Goal: Transaction & Acquisition: Download file/media

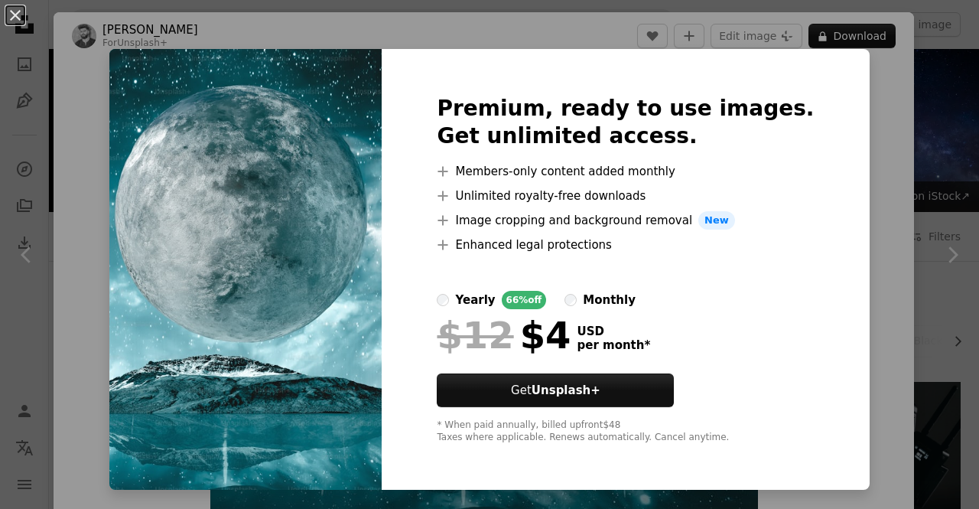
scroll to position [689, 0]
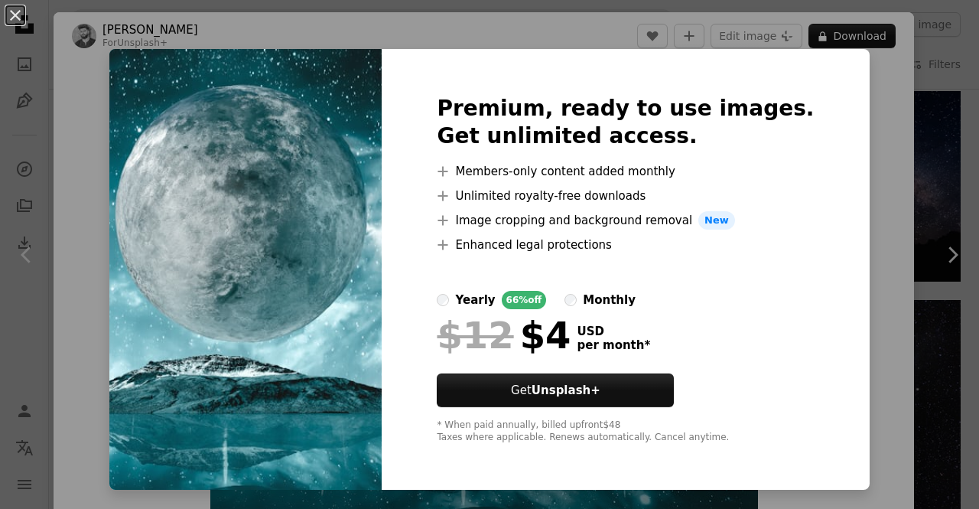
click at [234, 176] on img at bounding box center [245, 269] width 272 height 441
click at [15, 14] on button "An X shape" at bounding box center [15, 15] width 18 height 18
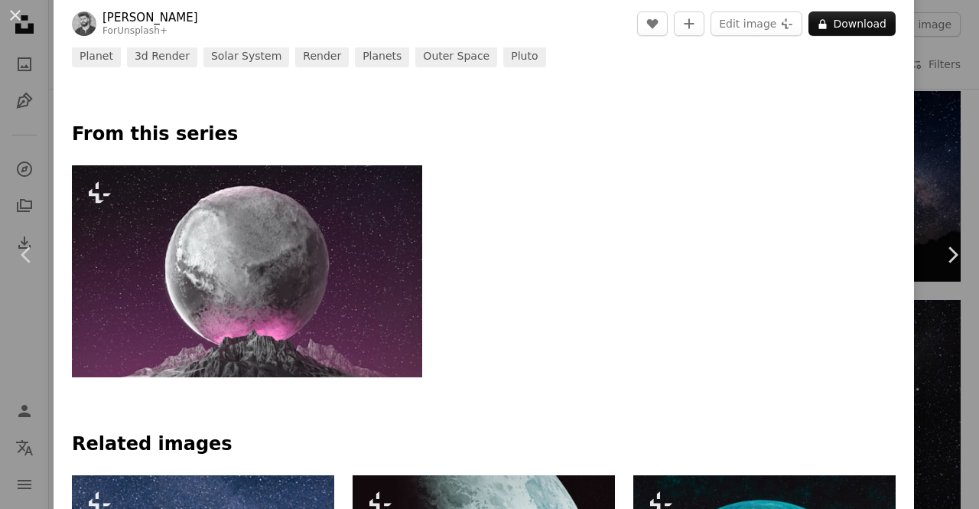
scroll to position [536, 0]
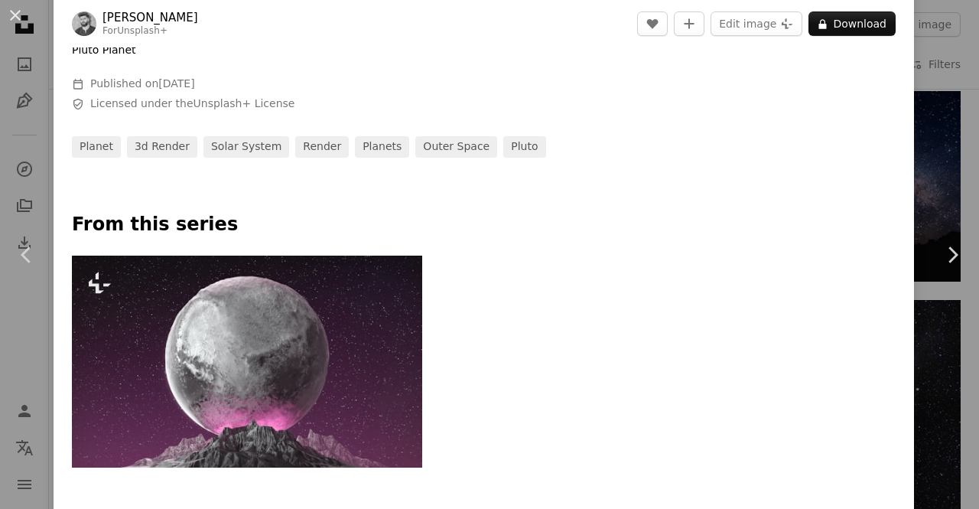
click at [323, 429] on img at bounding box center [247, 362] width 350 height 212
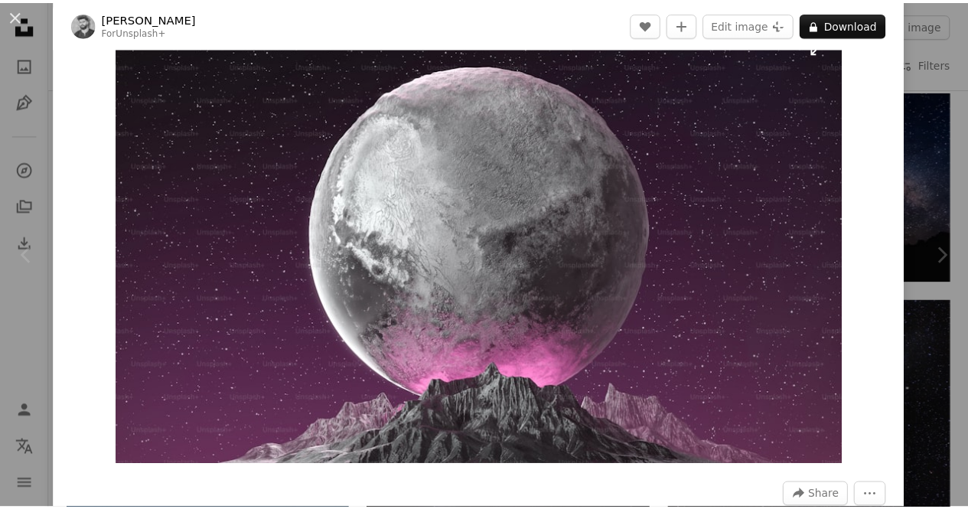
scroll to position [77, 0]
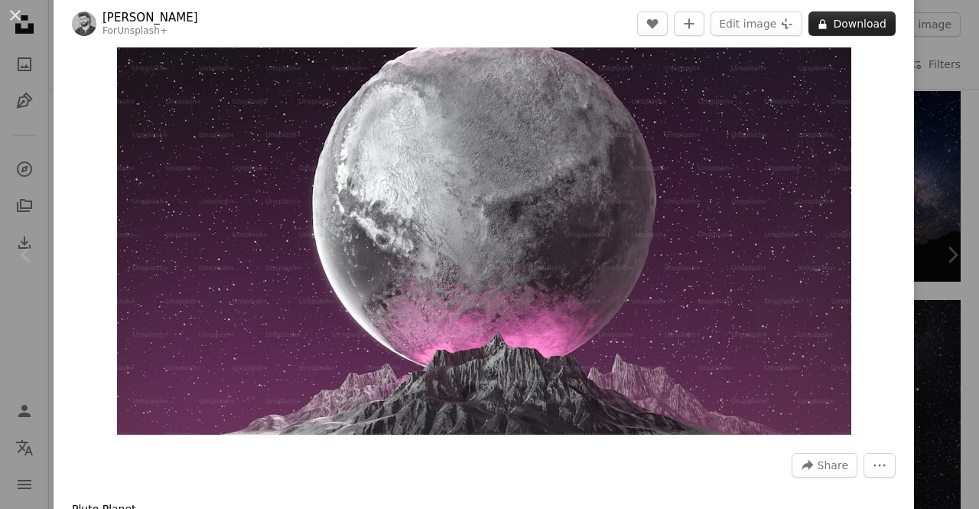
click at [845, 20] on button "A lock Download" at bounding box center [852, 23] width 87 height 24
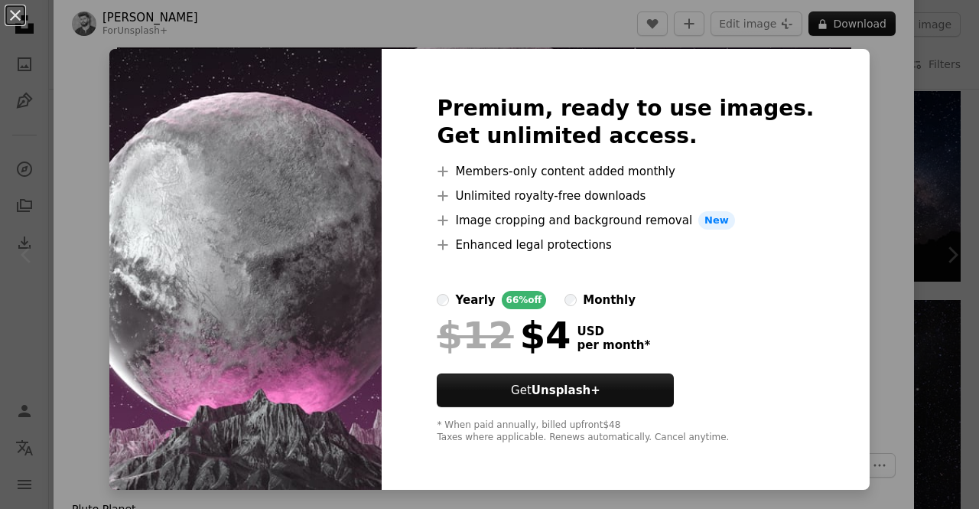
click at [819, 86] on div "Premium, ready to use images. Get unlimited access. A plus sign Members-only co…" at bounding box center [625, 269] width 487 height 441
click at [21, 12] on button "An X shape" at bounding box center [15, 15] width 18 height 18
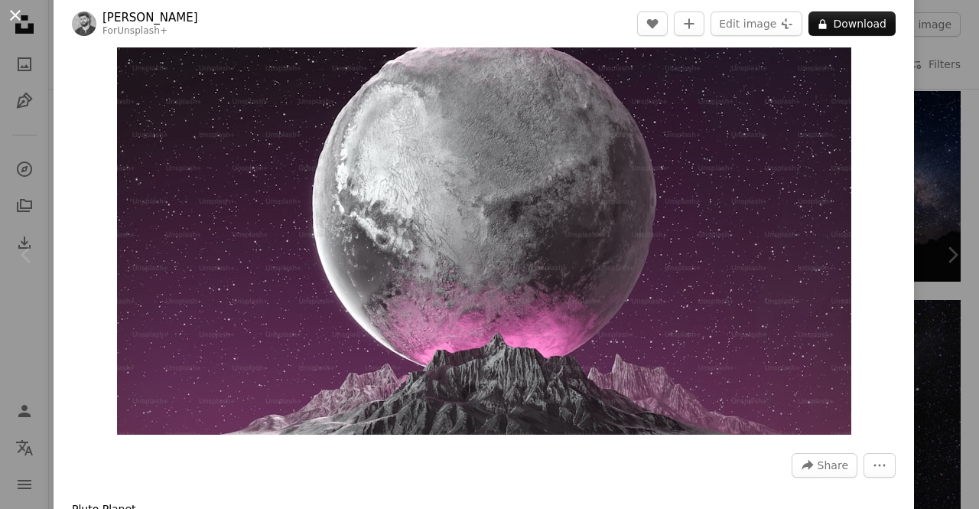
click at [21, 13] on button "An X shape" at bounding box center [15, 15] width 18 height 18
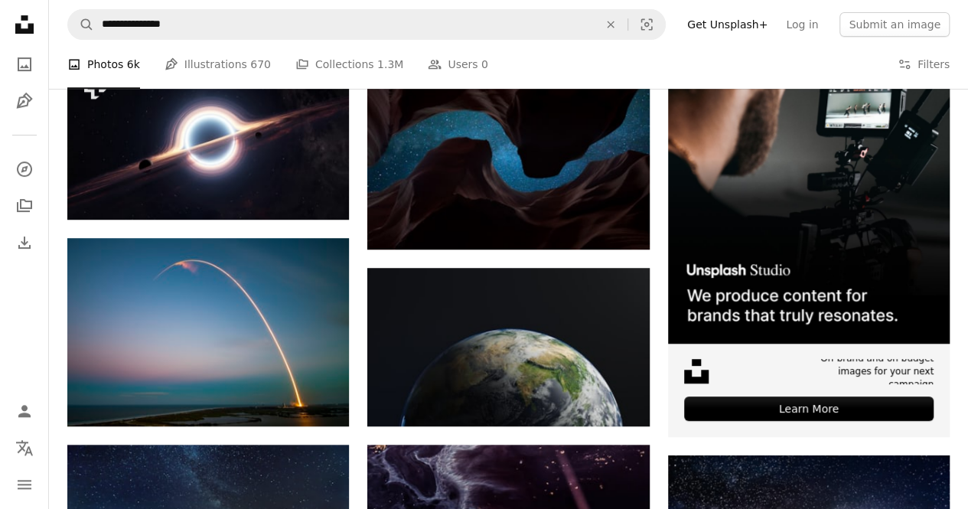
scroll to position [306, 0]
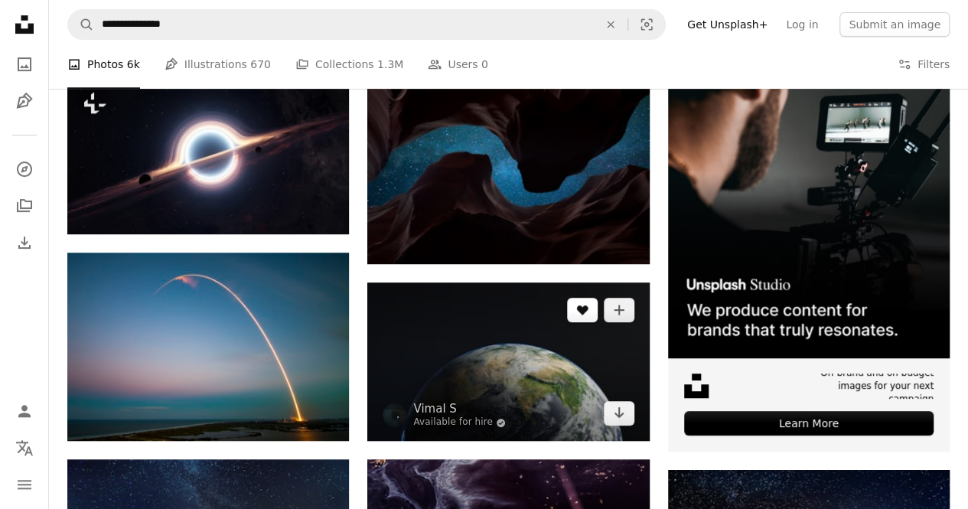
click at [583, 312] on icon "Like" at bounding box center [581, 310] width 11 height 10
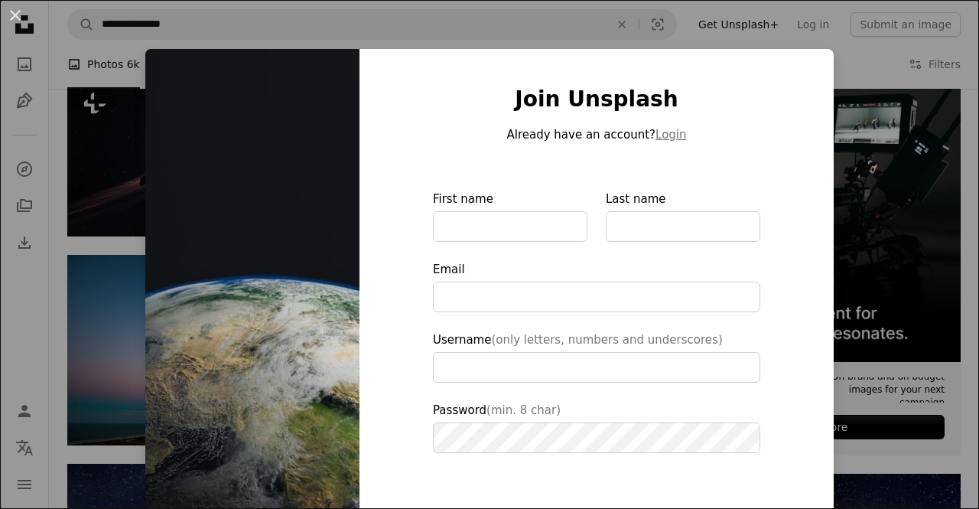
click at [837, 100] on div "An X shape Join Unsplash Already have an account? Login First name Last name Em…" at bounding box center [489, 254] width 979 height 509
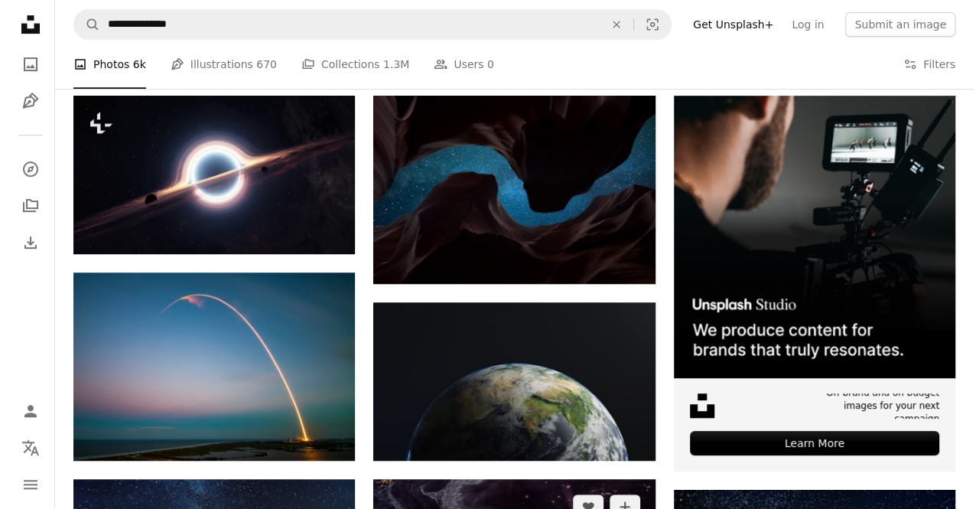
scroll to position [383, 0]
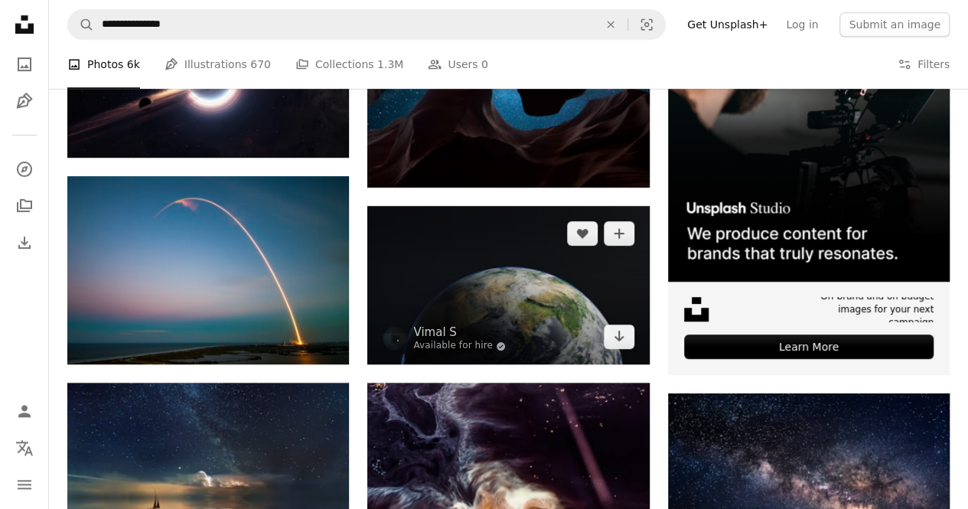
click at [537, 314] on img at bounding box center [508, 285] width 282 height 158
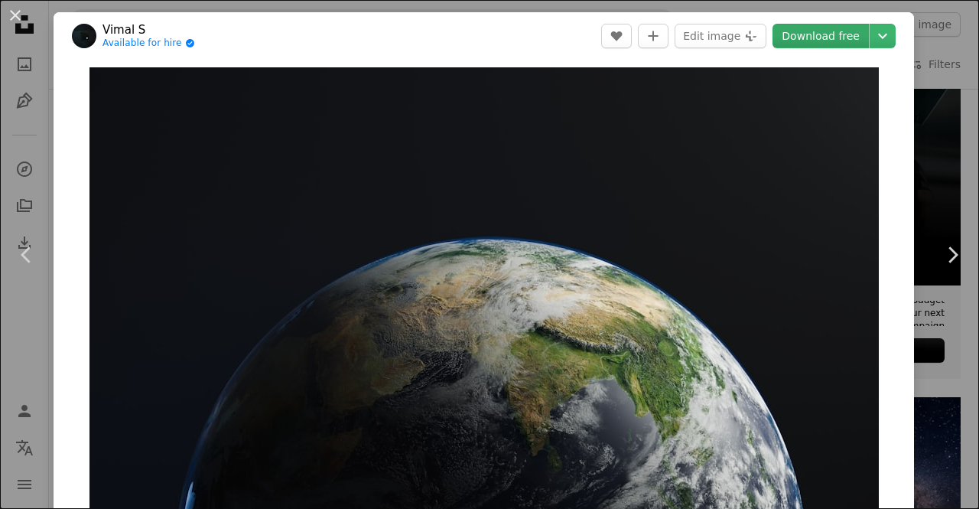
click at [825, 30] on link "Download free" at bounding box center [821, 36] width 96 height 24
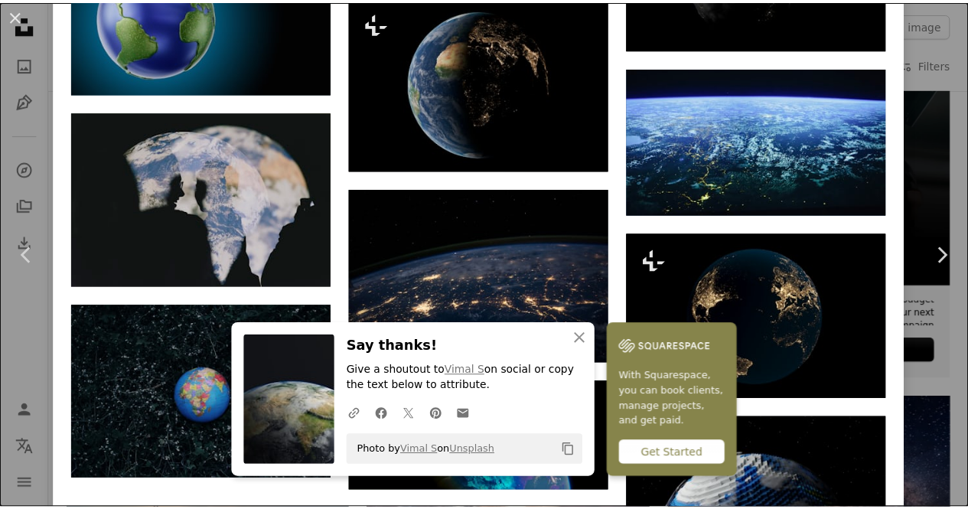
scroll to position [2957, 0]
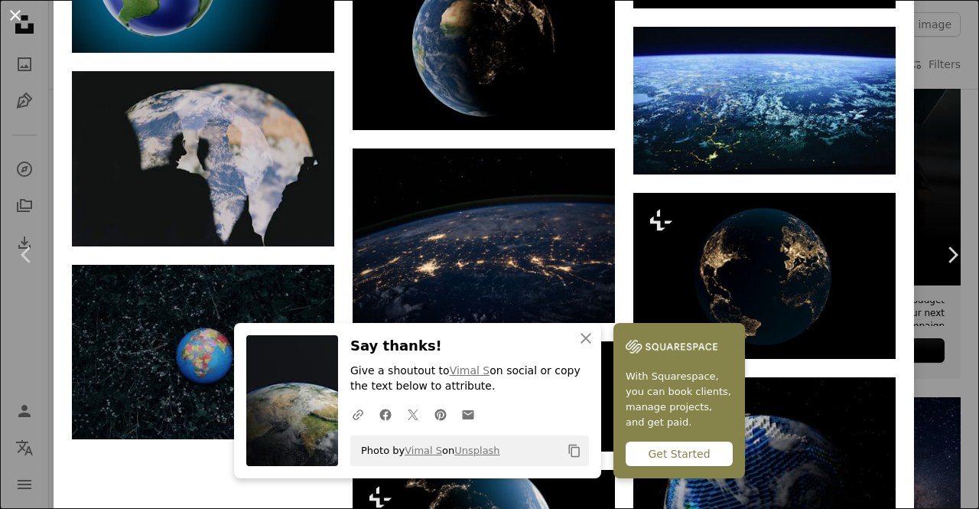
click at [15, 11] on button "An X shape" at bounding box center [15, 15] width 18 height 18
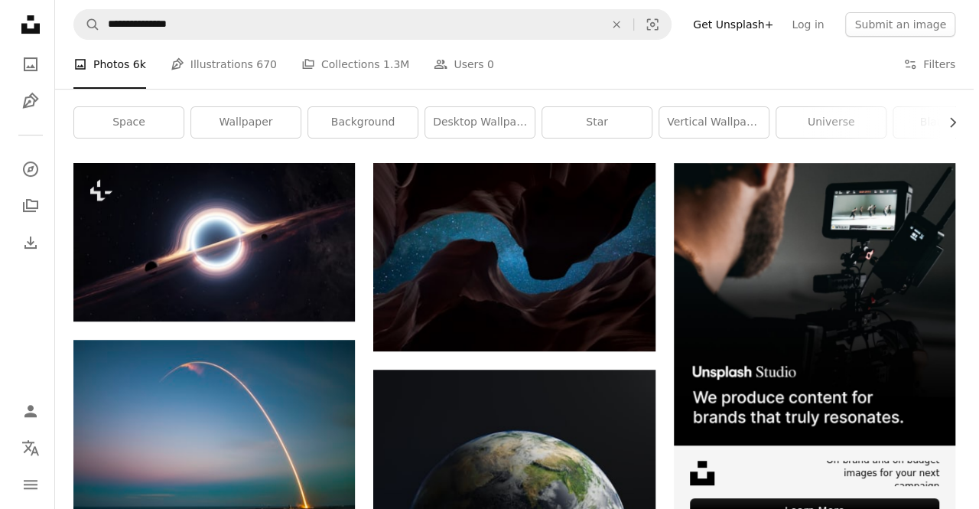
scroll to position [306, 0]
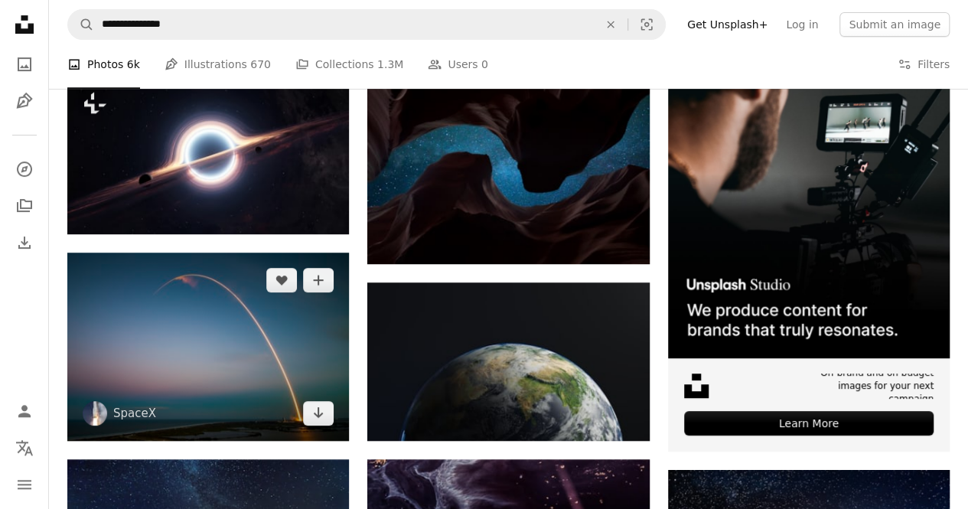
click at [291, 379] on img at bounding box center [208, 346] width 282 height 188
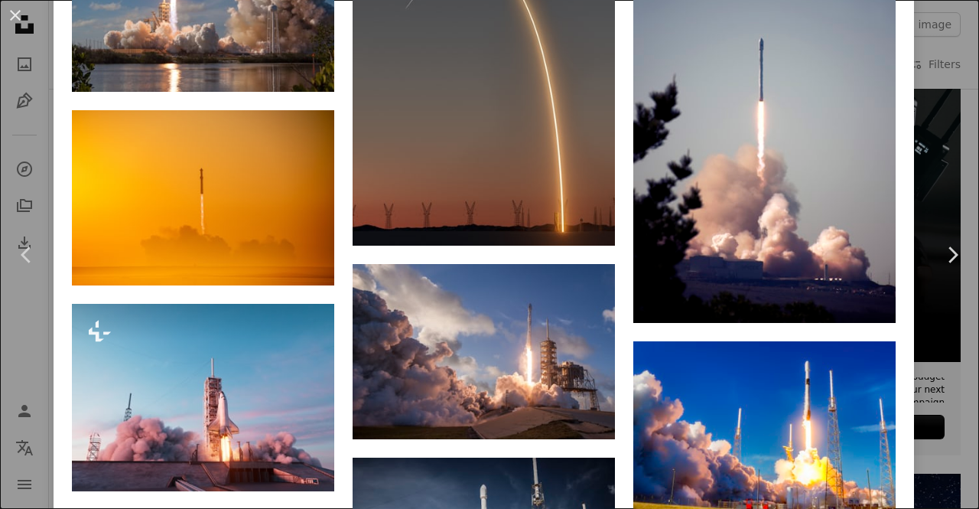
scroll to position [1836, 0]
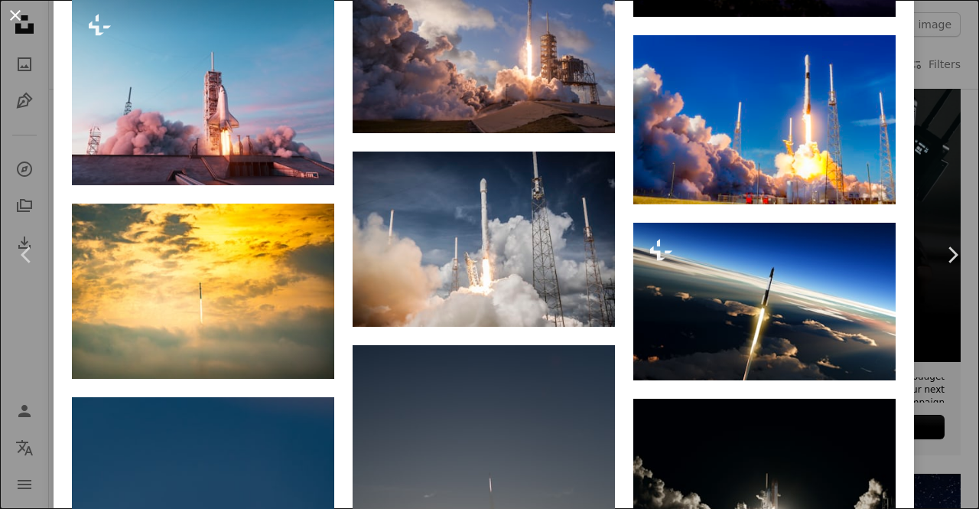
click at [8, 15] on button "An X shape" at bounding box center [15, 15] width 18 height 18
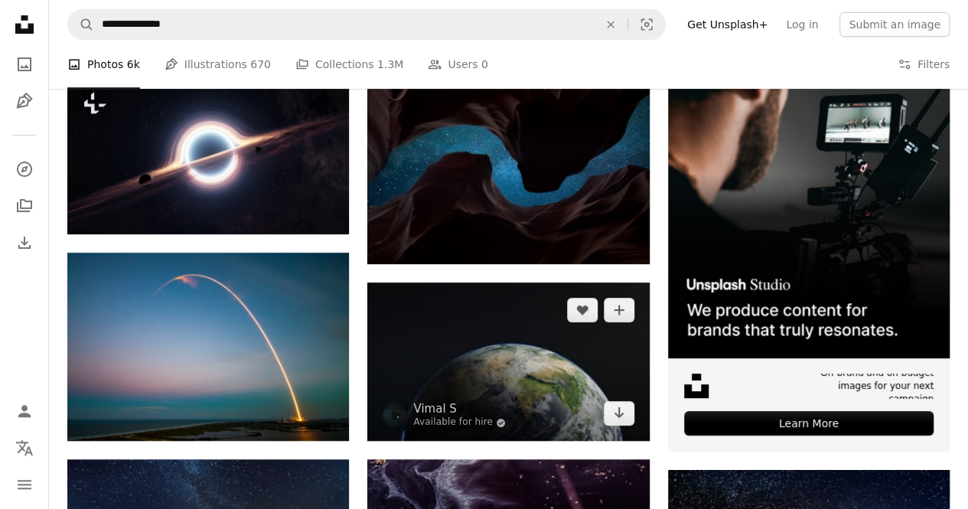
click at [541, 374] on img at bounding box center [508, 361] width 282 height 158
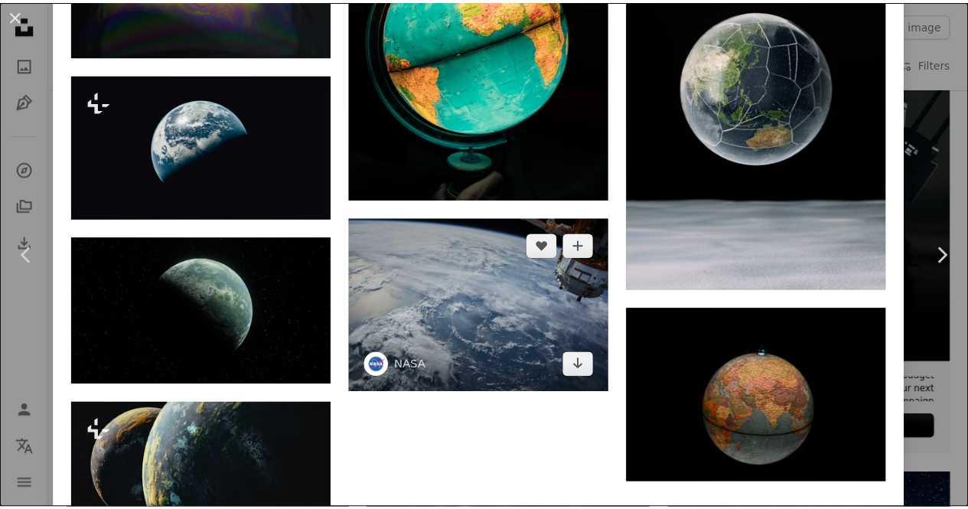
scroll to position [4667, 0]
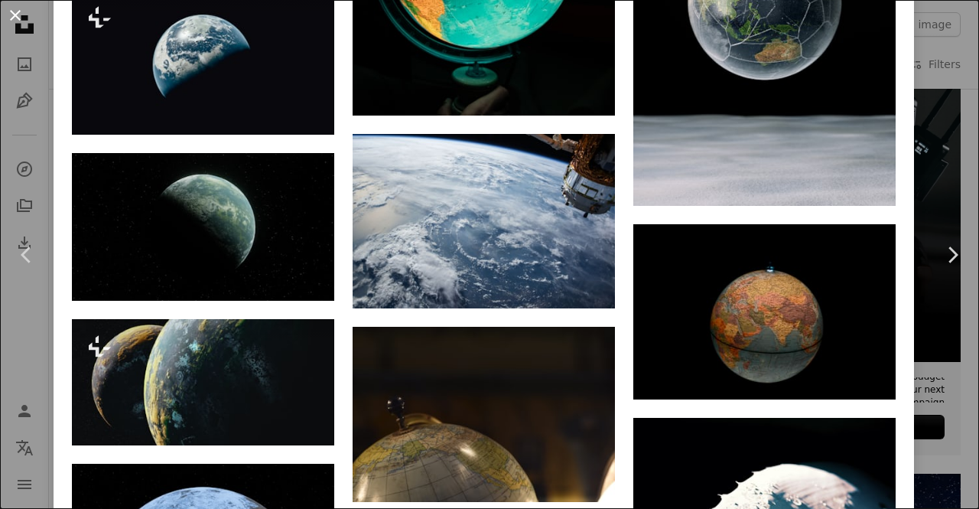
click at [21, 18] on button "An X shape" at bounding box center [15, 15] width 18 height 18
